Goal: Task Accomplishment & Management: Manage account settings

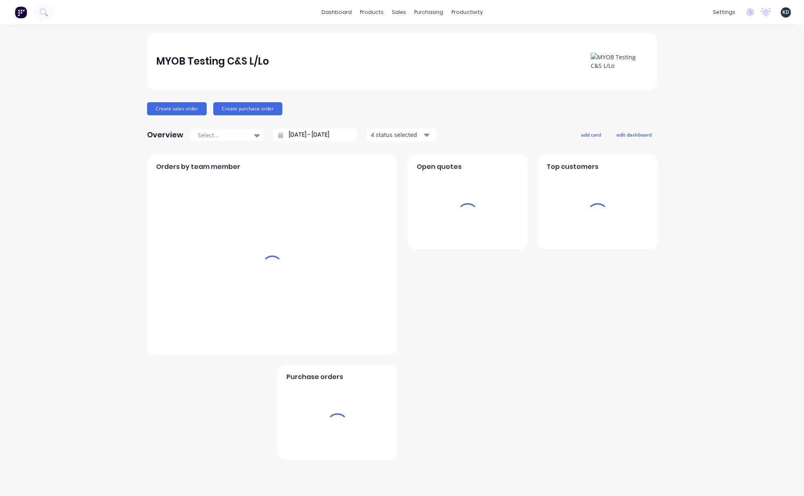
click at [786, 11] on span "KD" at bounding box center [785, 12] width 7 height 7
click at [743, 102] on button "Sign out" at bounding box center [735, 102] width 108 height 16
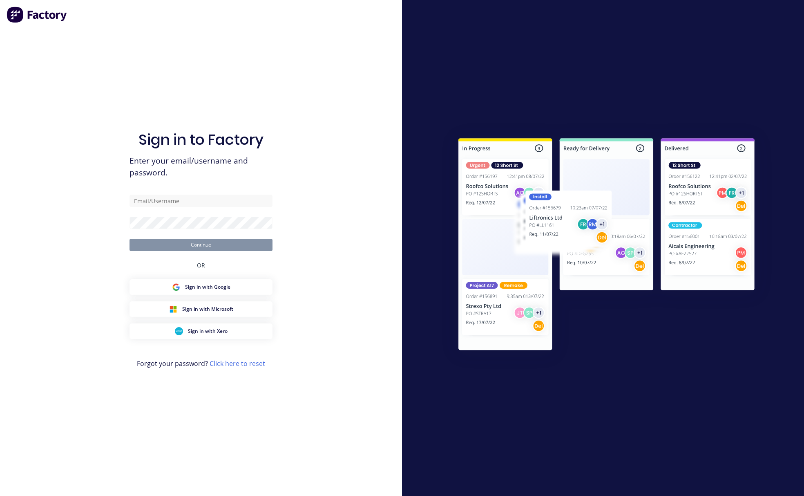
click at [598, 55] on div at bounding box center [603, 248] width 402 height 496
click at [194, 47] on div "Sign in to Factory Enter your email/username and password. Continue OR Sign in …" at bounding box center [201, 256] width 143 height 466
